Goal: Consume media (video, audio)

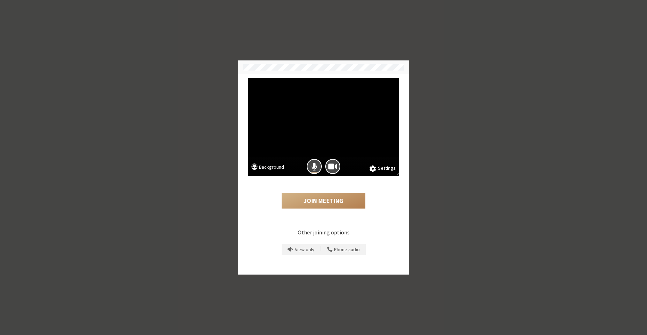
click at [272, 164] on button "Background" at bounding box center [267, 167] width 33 height 9
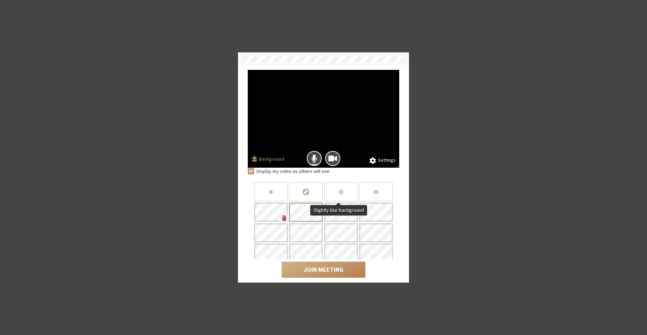
click at [348, 192] on div "Slightly blur background" at bounding box center [341, 191] width 34 height 19
click at [311, 154] on button "Mic is on" at bounding box center [314, 158] width 15 height 15
click at [336, 156] on span "Camera is on" at bounding box center [333, 158] width 9 height 9
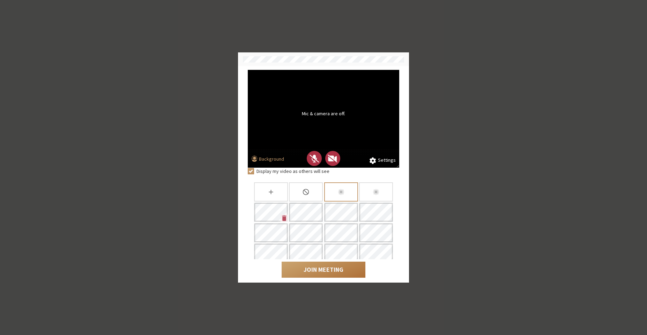
click at [312, 263] on button "Join Meeting" at bounding box center [324, 269] width 84 height 16
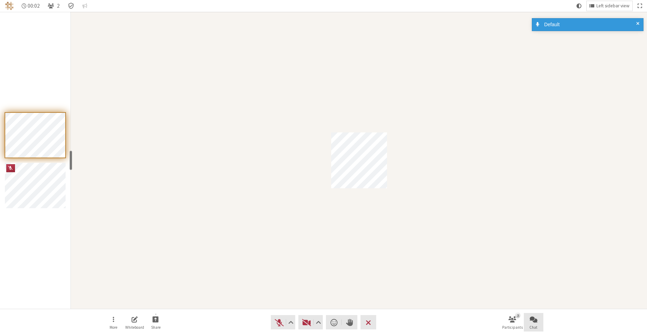
click at [530, 320] on span "Open chat" at bounding box center [534, 319] width 8 height 8
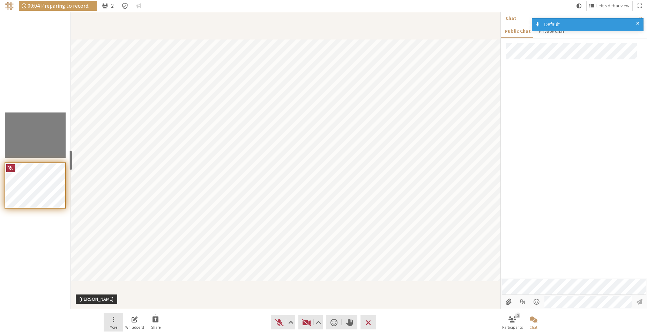
click at [116, 317] on button "More" at bounding box center [114, 322] width 20 height 19
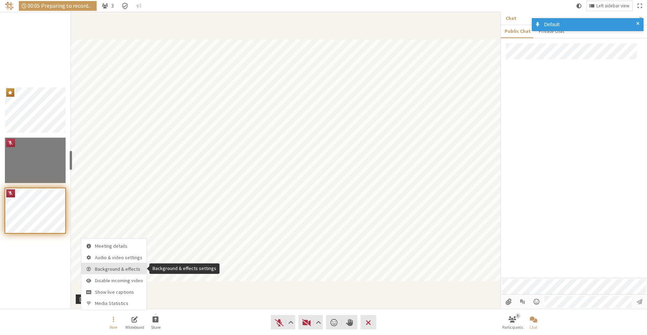
click at [130, 268] on span "Background & effects" at bounding box center [119, 268] width 48 height 5
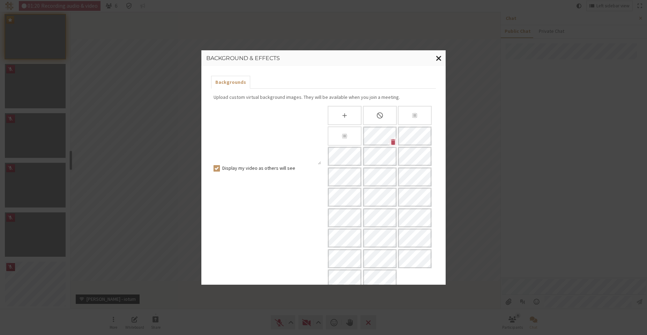
click at [438, 59] on span "Close modal" at bounding box center [439, 58] width 6 height 9
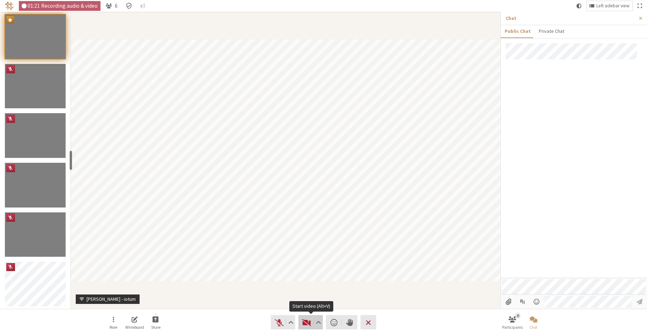
click at [300, 323] on button "Video" at bounding box center [310, 322] width 24 height 14
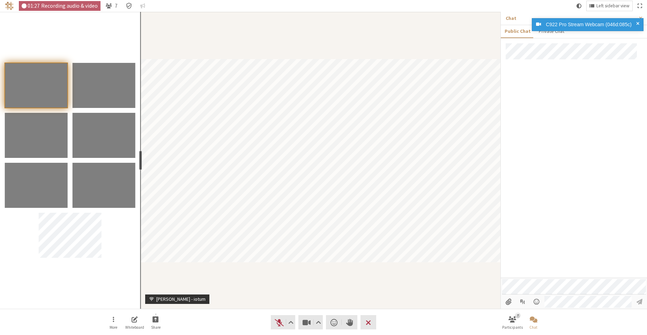
drag, startPoint x: 72, startPoint y: 158, endPoint x: 140, endPoint y: 161, distance: 67.8
click at [140, 161] on div "resize" at bounding box center [140, 160] width 3 height 20
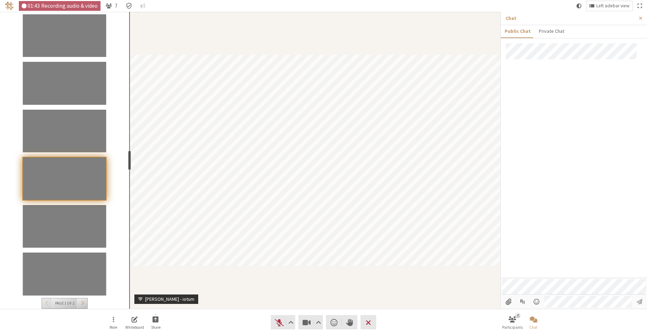
click at [128, 161] on div "resize" at bounding box center [129, 160] width 3 height 20
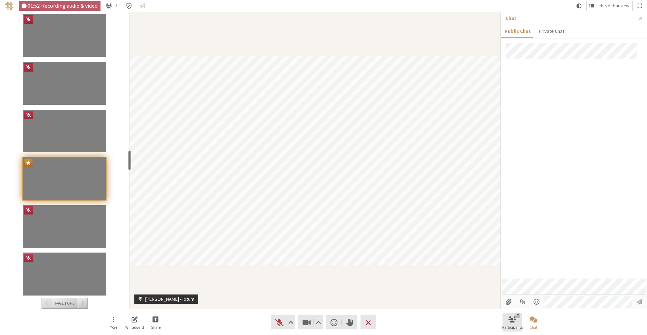
click at [509, 324] on button "7 Participants" at bounding box center [513, 322] width 20 height 19
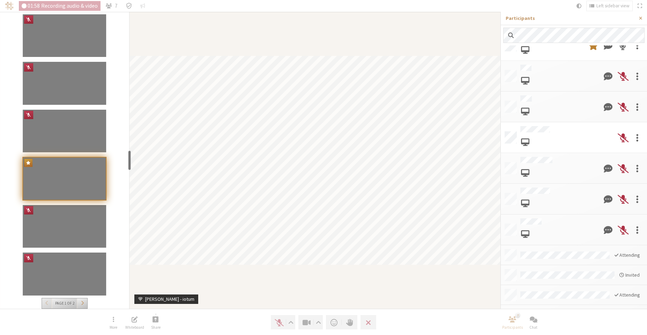
scroll to position [24, 0]
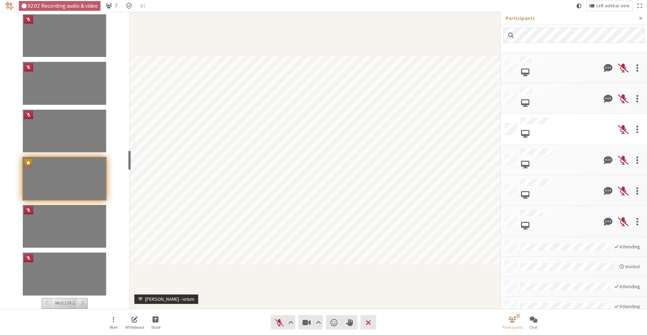
click at [642, 19] on span "Close sidebar" at bounding box center [640, 18] width 3 height 5
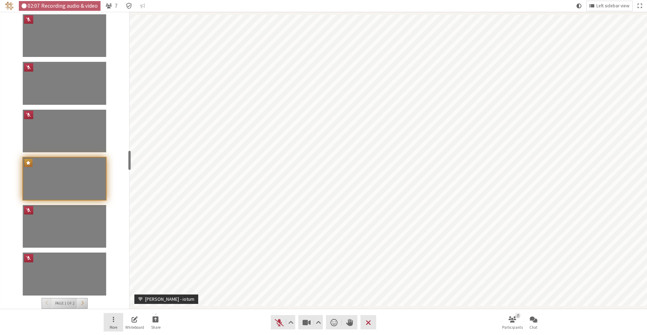
click at [115, 327] on span "More" at bounding box center [114, 327] width 8 height 4
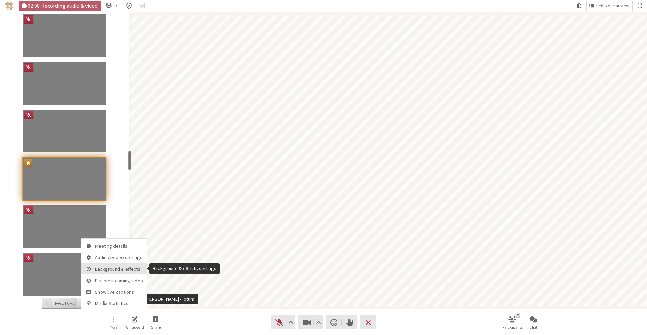
click at [125, 271] on span "Background & effects" at bounding box center [119, 268] width 48 height 5
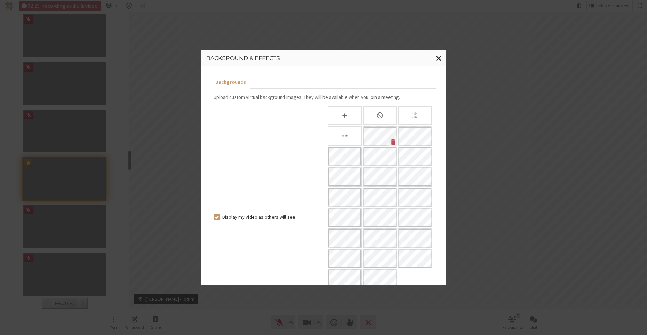
click at [440, 62] on button "Close modal" at bounding box center [439, 58] width 14 height 16
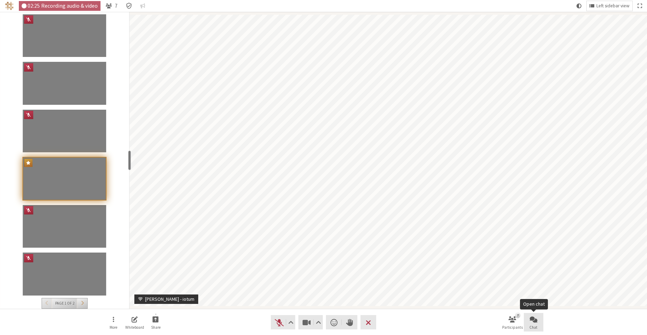
click at [540, 328] on button "Chat" at bounding box center [534, 322] width 20 height 19
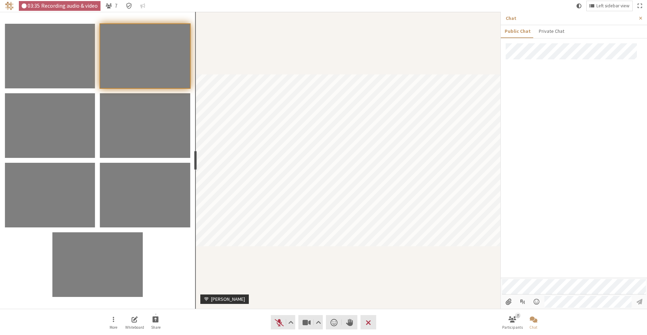
drag, startPoint x: 131, startPoint y: 156, endPoint x: 194, endPoint y: 153, distance: 63.9
click at [194, 153] on div "resize" at bounding box center [195, 160] width 3 height 20
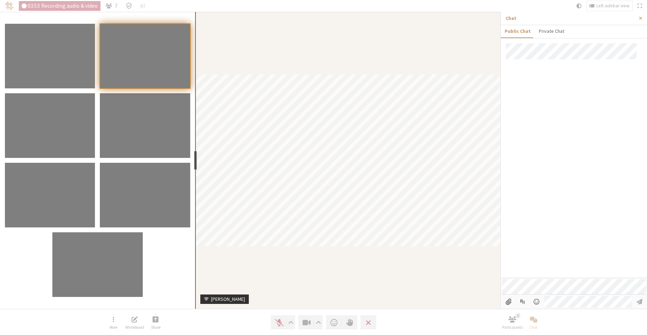
click at [195, 159] on div "resize" at bounding box center [195, 160] width 3 height 20
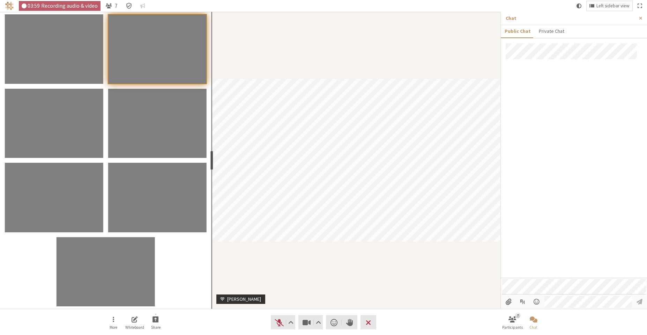
click at [211, 162] on div "resize" at bounding box center [211, 160] width 3 height 20
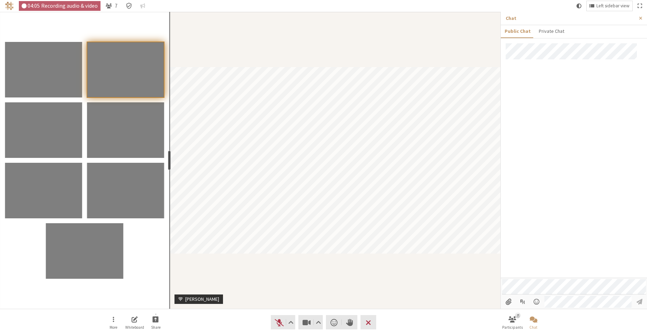
drag, startPoint x: 212, startPoint y: 160, endPoint x: 168, endPoint y: 166, distance: 44.1
click at [168, 166] on div "resize" at bounding box center [169, 160] width 3 height 20
click at [169, 158] on div "resize" at bounding box center [170, 160] width 3 height 20
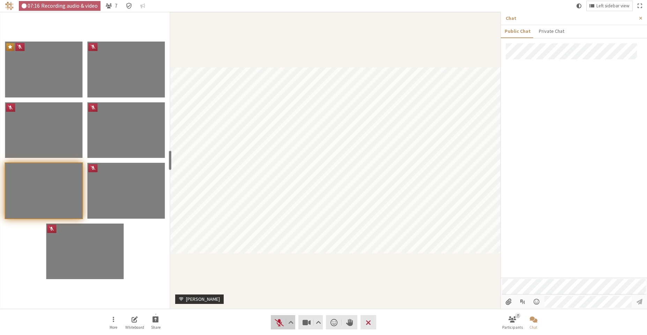
click at [276, 318] on span "Unmute (Alt+A)" at bounding box center [279, 322] width 10 height 10
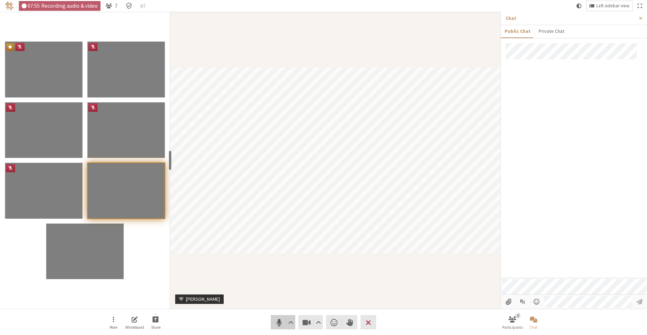
click at [280, 325] on span "Mute (Alt+A)" at bounding box center [279, 322] width 10 height 10
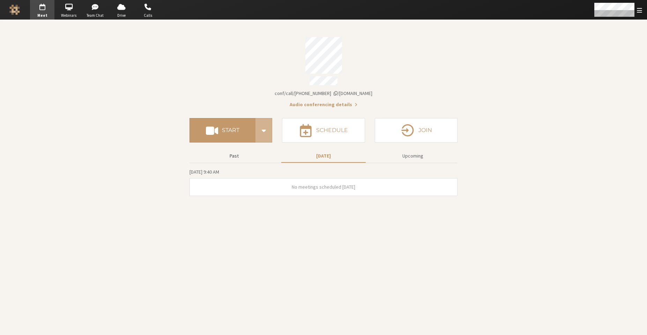
click at [259, 158] on button "Past" at bounding box center [234, 156] width 84 height 12
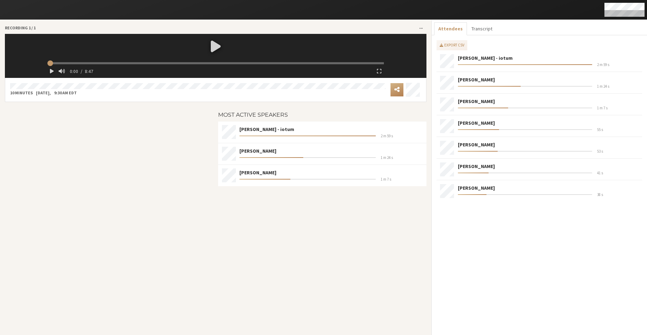
click at [215, 49] on div at bounding box center [216, 46] width 342 height 24
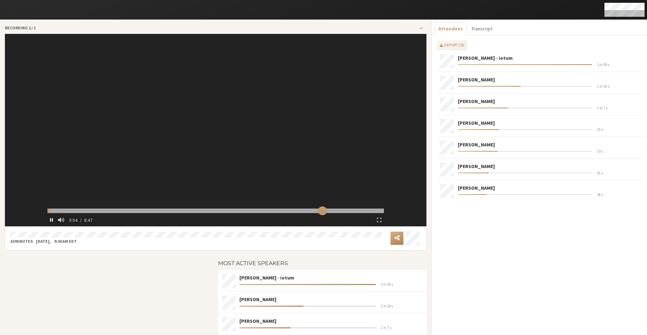
click at [321, 211] on input "range" at bounding box center [215, 210] width 337 height 5
click at [333, 212] on input "range" at bounding box center [215, 210] width 337 height 5
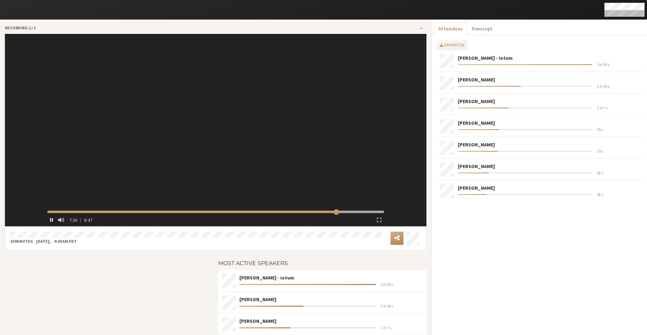
click at [334, 191] on video at bounding box center [216, 130] width 342 height 192
click at [214, 127] on div at bounding box center [216, 120] width 342 height 173
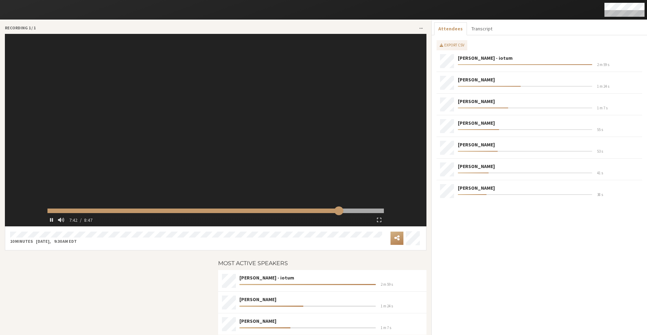
type input "463.548543"
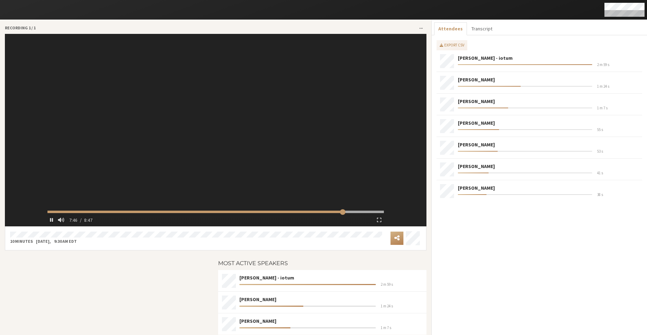
type input "467.565237"
type input "469.578341"
type input "477.582928"
type input "484.606571"
type input "487.613646"
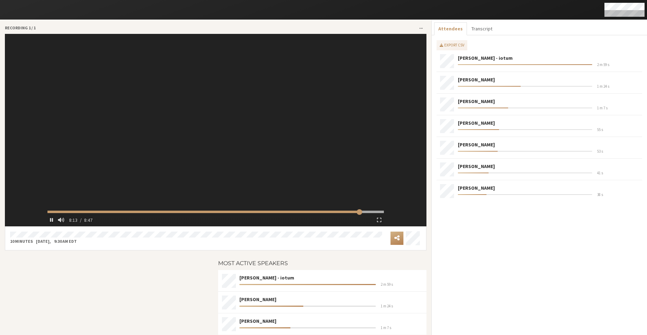
type input "494.640482"
type input "498.636502"
type input "505.662434"
